Goal: Find specific page/section

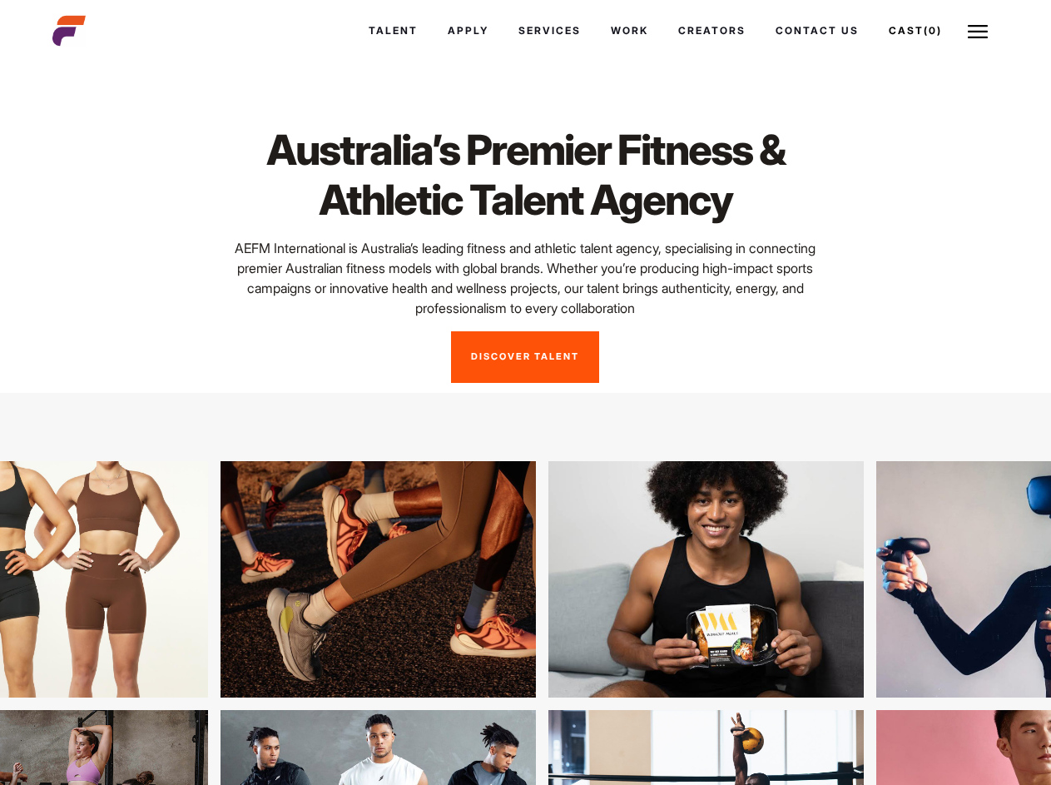
click at [915, 31] on link "Cast (0)" at bounding box center [915, 30] width 83 height 45
